Goal: Navigation & Orientation: Find specific page/section

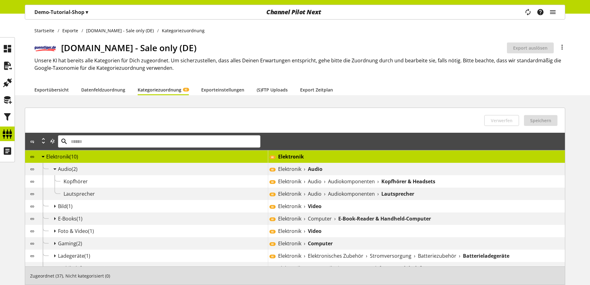
click at [194, 175] on div "Audio (2)" at bounding box center [153, 169] width 230 height 12
click at [194, 180] on div "Kopfhörer" at bounding box center [166, 181] width 204 height 7
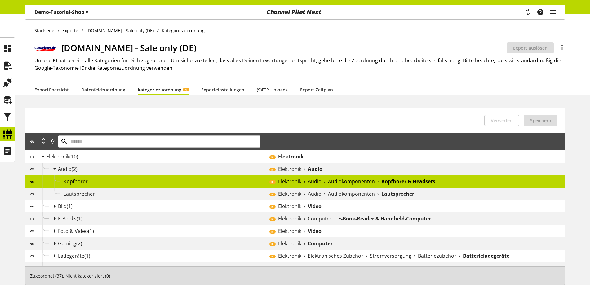
click at [194, 180] on div "Kopfhörer" at bounding box center [166, 181] width 204 height 7
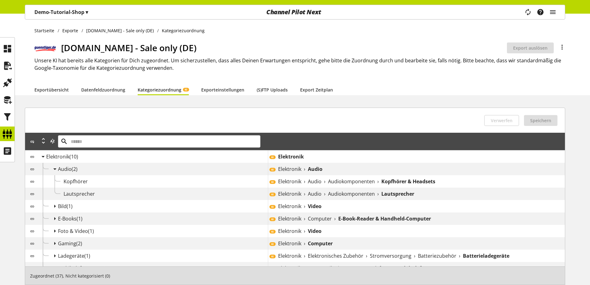
click at [196, 180] on div "Kopfhörer" at bounding box center [166, 181] width 204 height 7
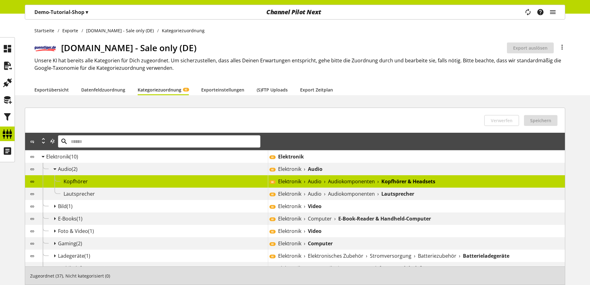
click at [196, 180] on div "Kopfhörer" at bounding box center [166, 181] width 204 height 7
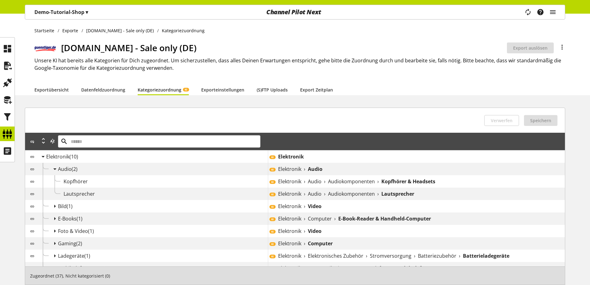
click at [196, 180] on div "Kopfhörer" at bounding box center [166, 181] width 204 height 7
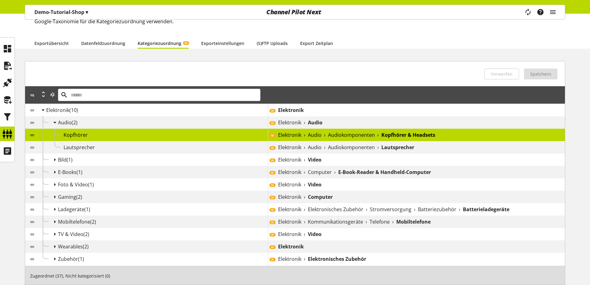
scroll to position [62, 0]
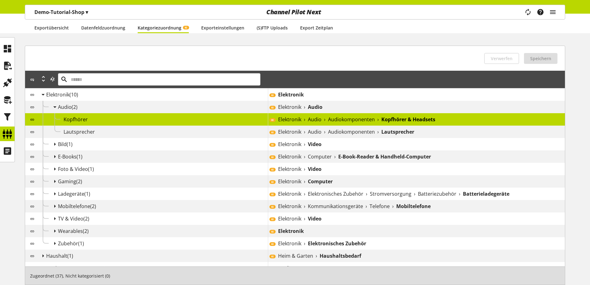
click at [202, 120] on div "Kopfhörer" at bounding box center [166, 119] width 204 height 7
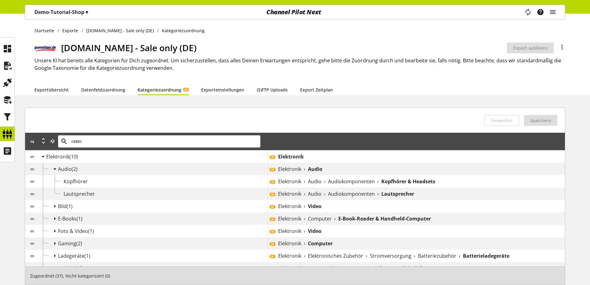
scroll to position [31, 0]
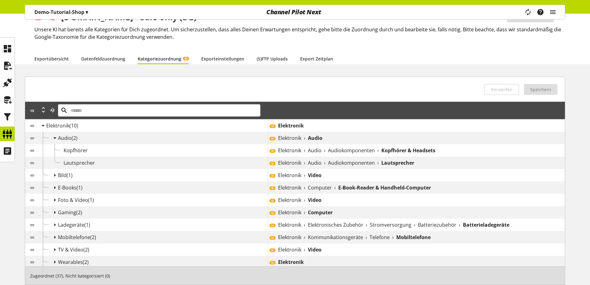
click at [178, 151] on div "Kopfhörer" at bounding box center [166, 150] width 204 height 7
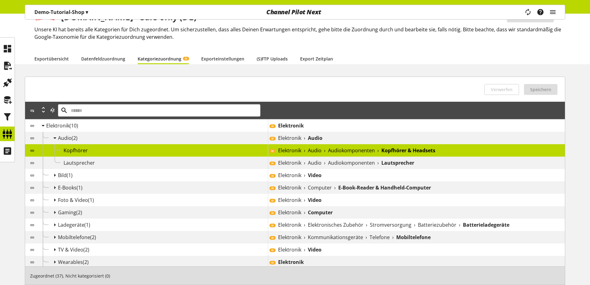
click at [188, 149] on div "Kopfhörer" at bounding box center [166, 150] width 204 height 7
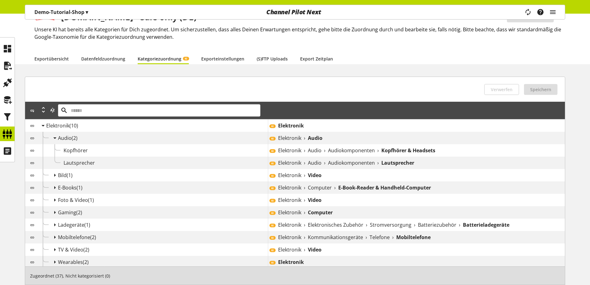
click at [188, 149] on div "Kopfhörer" at bounding box center [166, 150] width 204 height 7
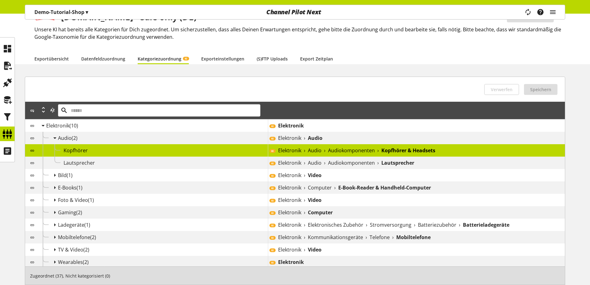
click at [188, 149] on div "Kopfhörer" at bounding box center [166, 150] width 204 height 7
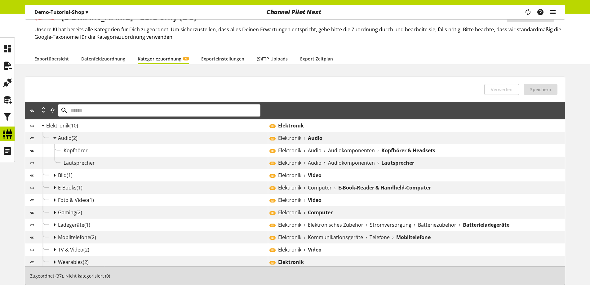
click at [183, 164] on div "Lautsprecher" at bounding box center [166, 162] width 204 height 7
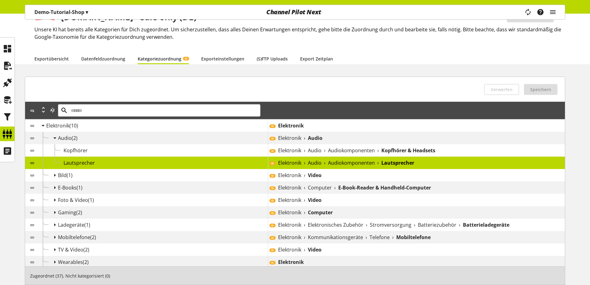
click at [117, 175] on div "Bild (1)" at bounding box center [163, 175] width 210 height 7
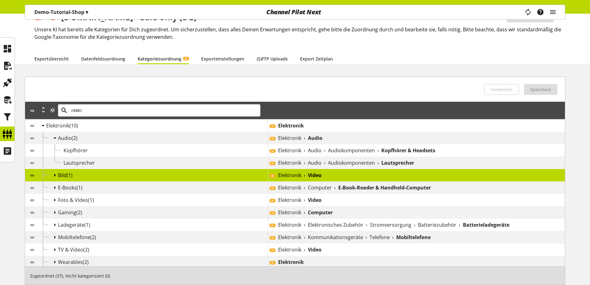
click at [53, 172] on icon at bounding box center [54, 175] width 7 height 11
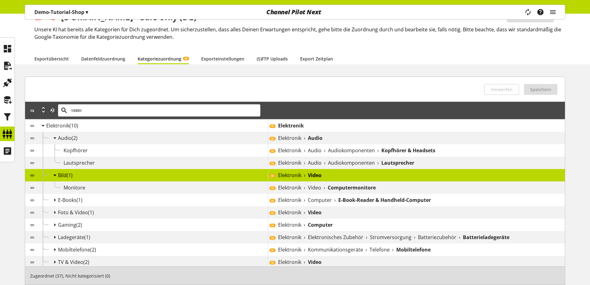
click at [62, 186] on div at bounding box center [62, 187] width 2 height 12
click at [114, 189] on div "Monitore" at bounding box center [166, 187] width 204 height 7
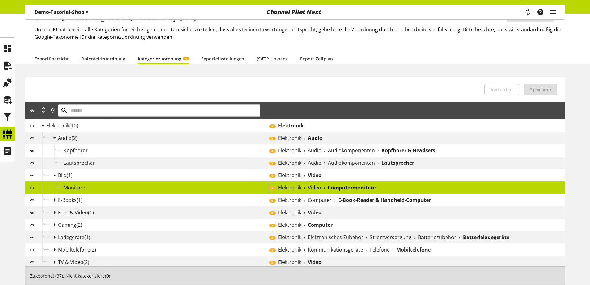
click at [131, 177] on div "Bild (1)" at bounding box center [163, 175] width 210 height 7
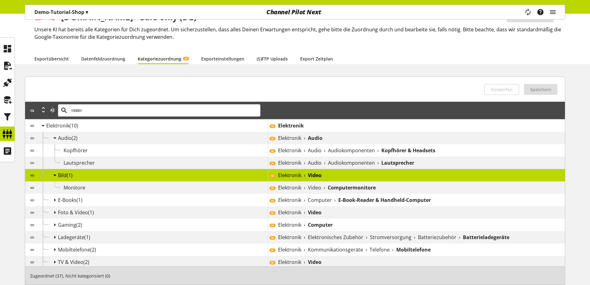
click at [134, 160] on div "Lautsprecher" at bounding box center [166, 162] width 204 height 7
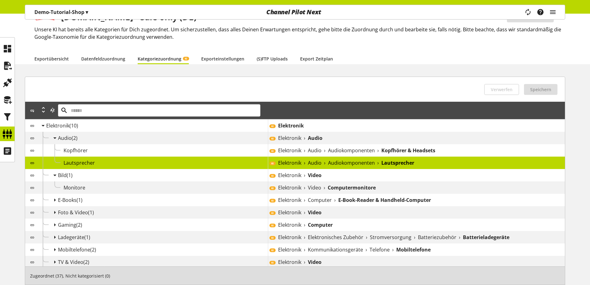
click at [137, 149] on div "Kopfhörer" at bounding box center [166, 150] width 204 height 7
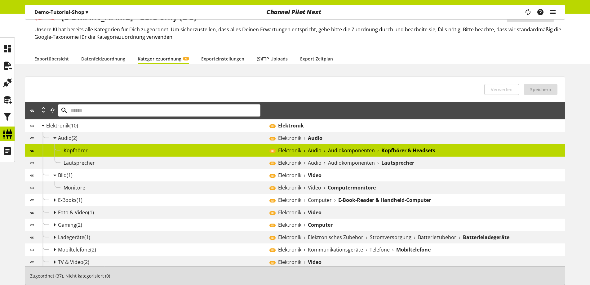
click at [143, 137] on div "Audio (2)" at bounding box center [163, 137] width 210 height 7
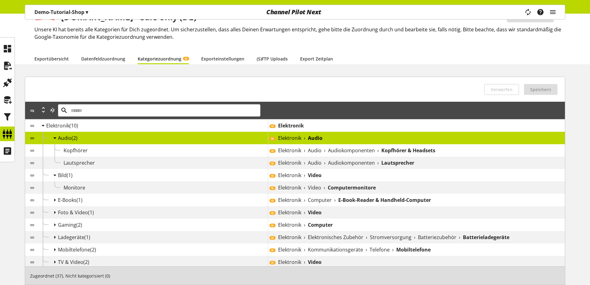
click at [314, 138] on b "Audio" at bounding box center [315, 137] width 15 height 7
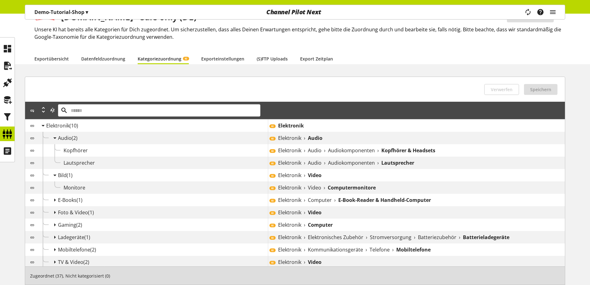
click at [337, 152] on span "Audiokomponenten" at bounding box center [351, 150] width 47 height 7
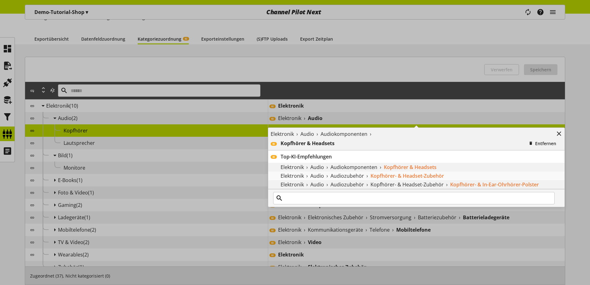
scroll to position [62, 0]
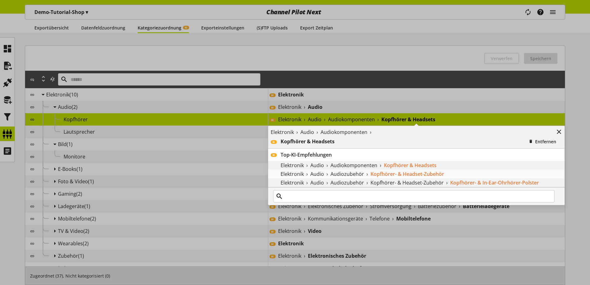
click at [361, 167] on span "Audiokomponenten" at bounding box center [354, 165] width 47 height 7
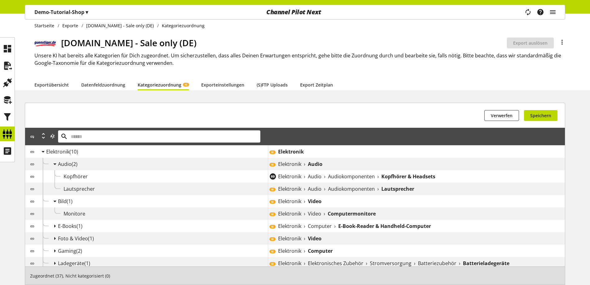
scroll to position [0, 0]
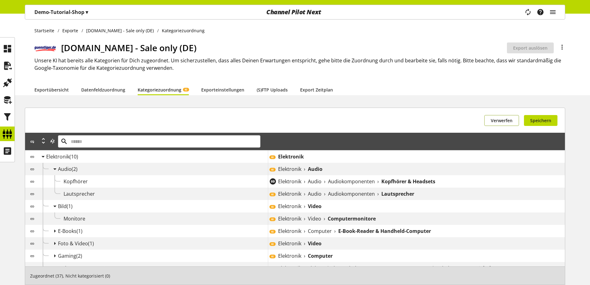
click at [497, 124] on button "Verwerfen" at bounding box center [502, 120] width 35 height 11
click at [543, 11] on icon "main navigation" at bounding box center [540, 12] width 7 height 11
